Goal: Information Seeking & Learning: Learn about a topic

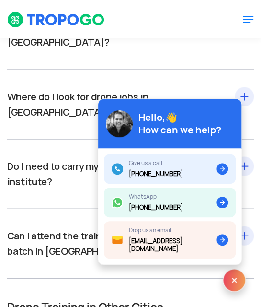
scroll to position [1017, 0]
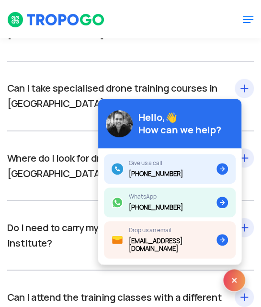
click at [236, 278] on img at bounding box center [234, 279] width 23 height 23
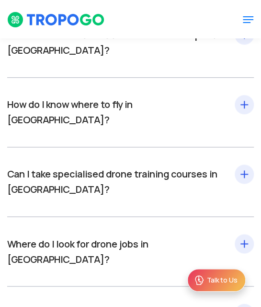
scroll to position [825, 0]
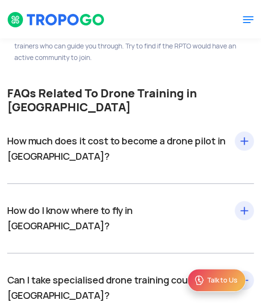
click at [244, 147] on div "How much does it cost to become a drone pilot in [GEOGRAPHIC_DATA]? Drone pilot…" at bounding box center [130, 149] width 247 height 70
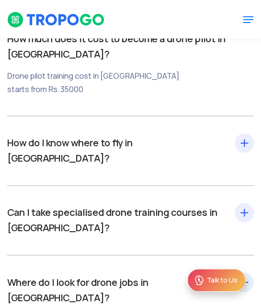
scroll to position [969, 0]
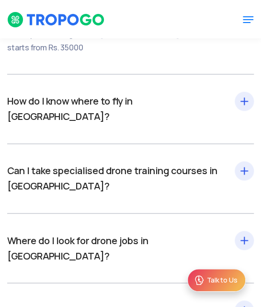
click at [245, 111] on div "How do I know where to fly in [GEOGRAPHIC_DATA]? Once you have completed the dr…" at bounding box center [130, 109] width 247 height 70
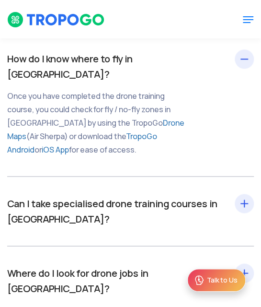
scroll to position [1065, 0]
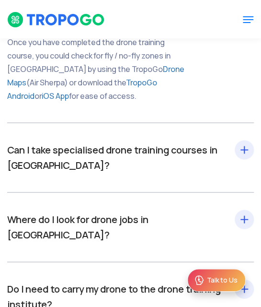
click at [246, 143] on div "Can I take specialised drone training courses in [GEOGRAPHIC_DATA]? Yes. You ca…" at bounding box center [130, 158] width 247 height 70
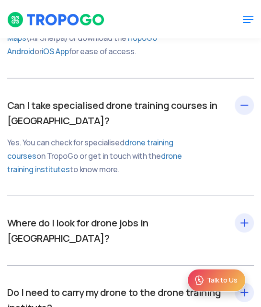
scroll to position [1161, 0]
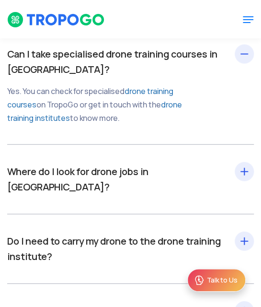
click at [238, 161] on div "Where do I look for drone jobs in [GEOGRAPHIC_DATA]? After drone training cours…" at bounding box center [130, 179] width 247 height 70
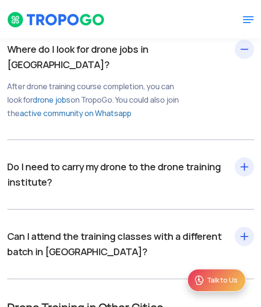
scroll to position [1305, 0]
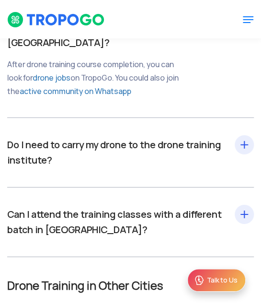
click at [245, 120] on div "Do I need to carry my drone to the drone training institute? No. The drone trai…" at bounding box center [130, 153] width 247 height 70
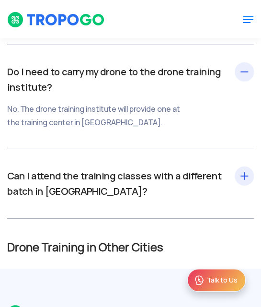
scroll to position [1401, 0]
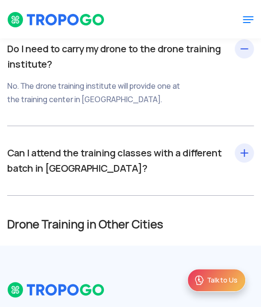
click at [244, 134] on div "Can I attend the training classes with a different batch in Bangalore? The deci…" at bounding box center [130, 161] width 247 height 70
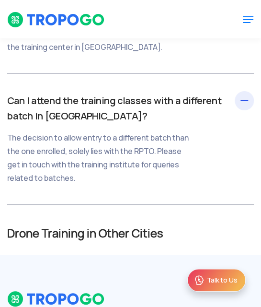
scroll to position [1544, 0]
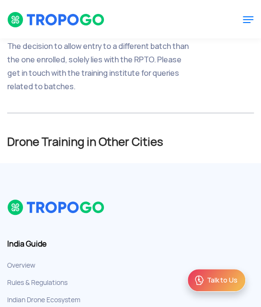
click at [151, 136] on h2 "Drone Training in Other Cities" at bounding box center [130, 142] width 247 height 12
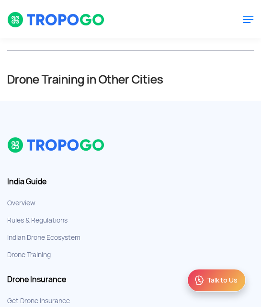
scroll to position [1688, 0]
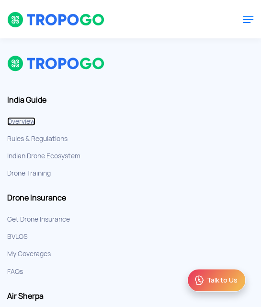
click at [28, 117] on link "Overview" at bounding box center [21, 121] width 28 height 9
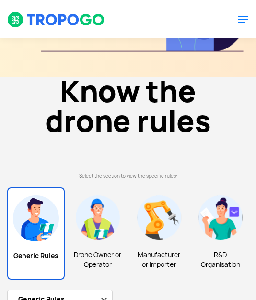
scroll to position [336, 0]
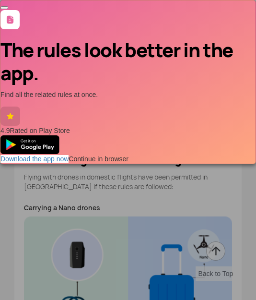
scroll to position [1198, 0]
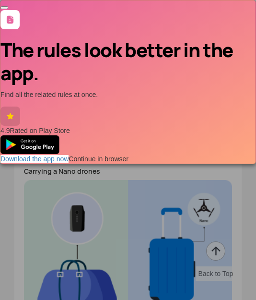
click at [135, 218] on div "The rules look better in the app. Find all the related rules at once. 4.9 Rated…" at bounding box center [128, 150] width 256 height 300
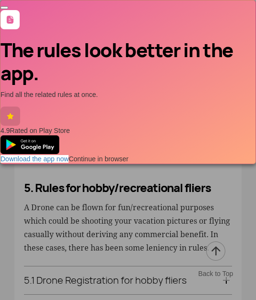
scroll to position [2157, 0]
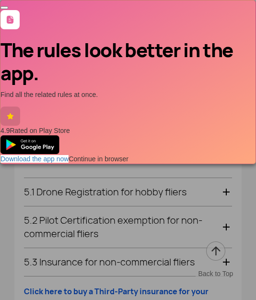
click at [140, 208] on div "The rules look better in the app. Find all the related rules at once. 4.9 Rated…" at bounding box center [128, 150] width 256 height 300
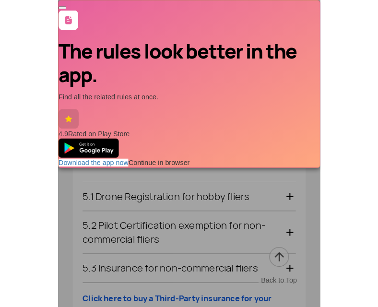
scroll to position [2252, 0]
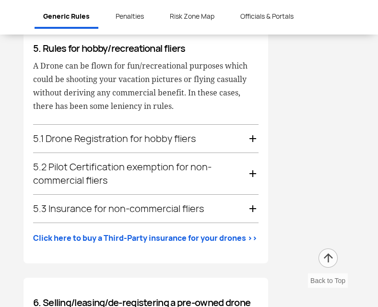
click at [251, 125] on div "5.1 Drone Registration for hobby fliers" at bounding box center [145, 139] width 225 height 28
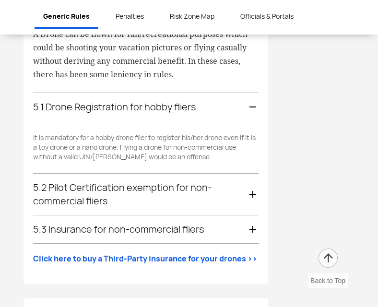
scroll to position [2318, 0]
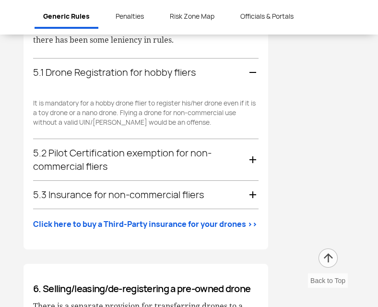
click at [255, 145] on div "5.2 Pilot Certification exemption for non-commercial fliers" at bounding box center [145, 159] width 225 height 41
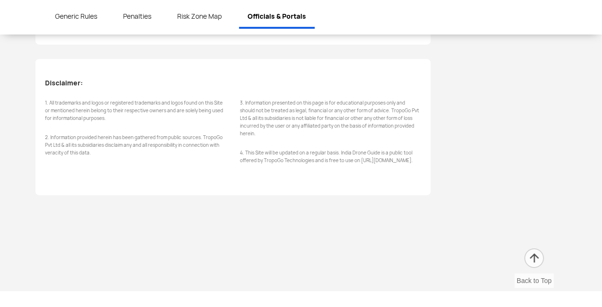
scroll to position [3492, 0]
